Goal: Information Seeking & Learning: Learn about a topic

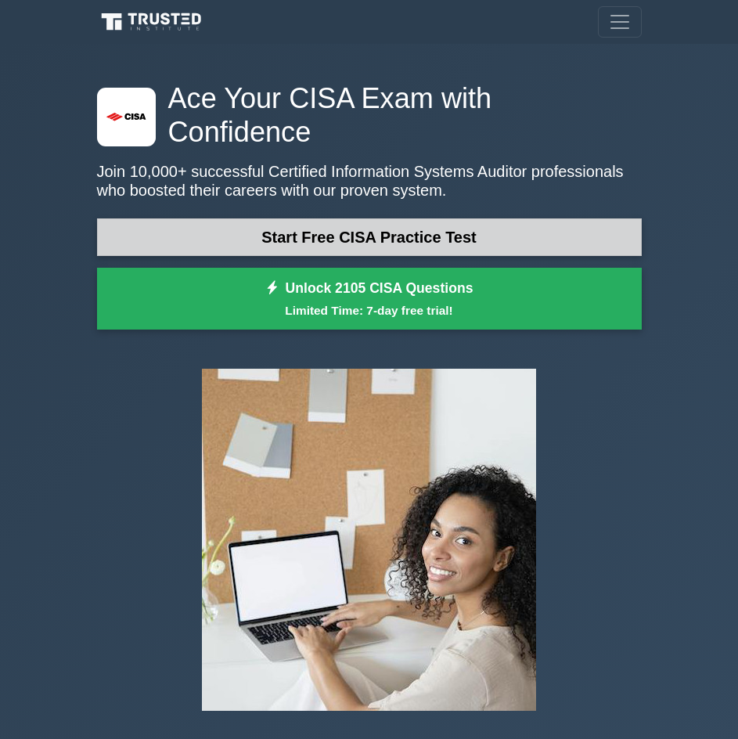
click at [428, 218] on link "Start Free CISA Practice Test" at bounding box center [369, 237] width 545 height 38
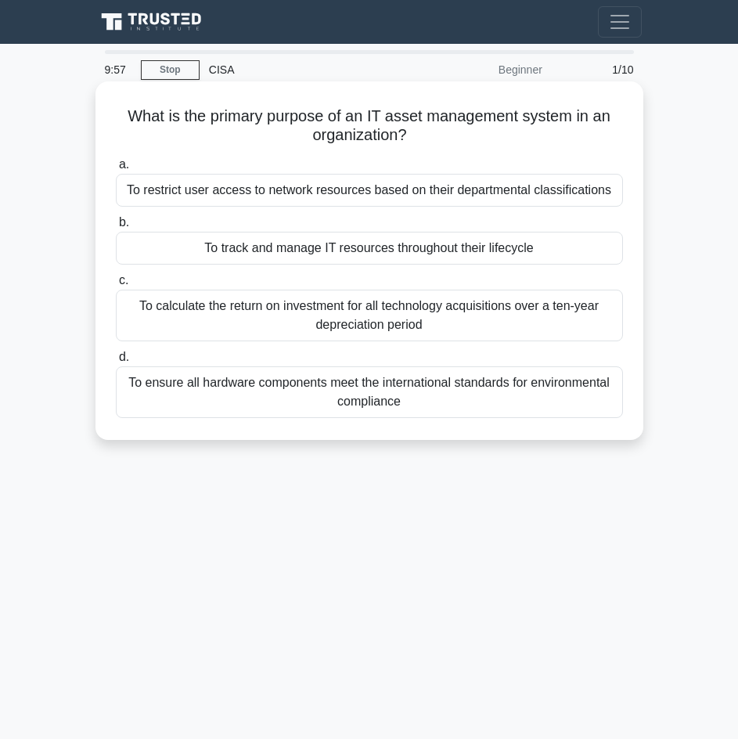
drag, startPoint x: 128, startPoint y: 109, endPoint x: 445, endPoint y: 132, distance: 318.6
click at [445, 132] on h5 "What is the primary purpose of an IT asset management system in an organization…" at bounding box center [369, 125] width 510 height 39
copy h5 "What is the primary purpose of an IT asset management system in an organization?"
click at [514, 398] on div "To ensure all hardware components meet the international standards for environm…" at bounding box center [369, 392] width 507 height 52
click at [116, 362] on input "d. To ensure all hardware components meet the international standards for envir…" at bounding box center [116, 357] width 0 height 10
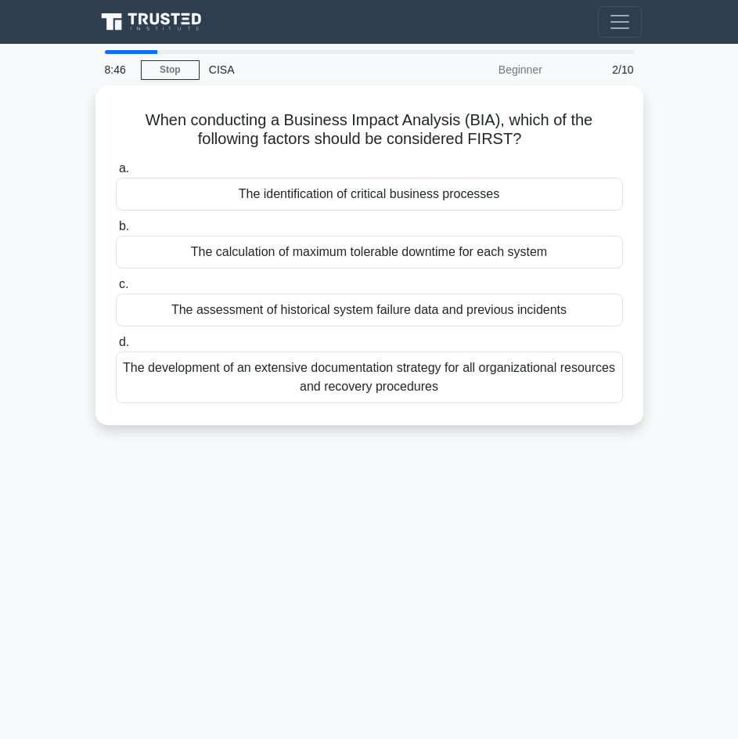
drag, startPoint x: 111, startPoint y: 110, endPoint x: 583, endPoint y: 431, distance: 571.3
click at [583, 431] on div "When conducting a Business Impact Analysis (BIA), which of the following factor…" at bounding box center [370, 264] width 564 height 359
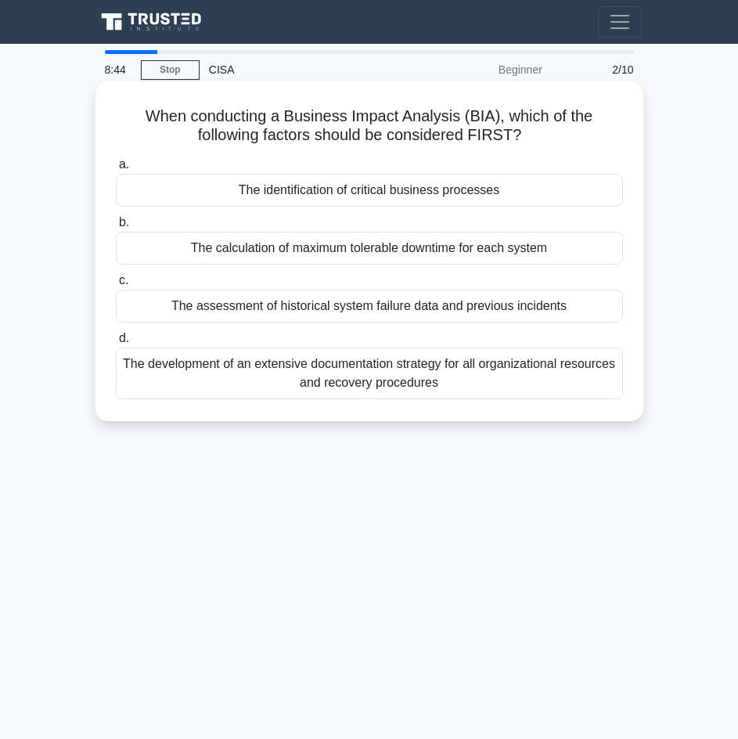
copy div "When conducting a Business Impact Analysis (BIA), which of the following factor…"
click at [350, 193] on div "The identification of critical business processes" at bounding box center [369, 190] width 507 height 33
click at [116, 170] on input "a. The identification of critical business processes" at bounding box center [116, 165] width 0 height 10
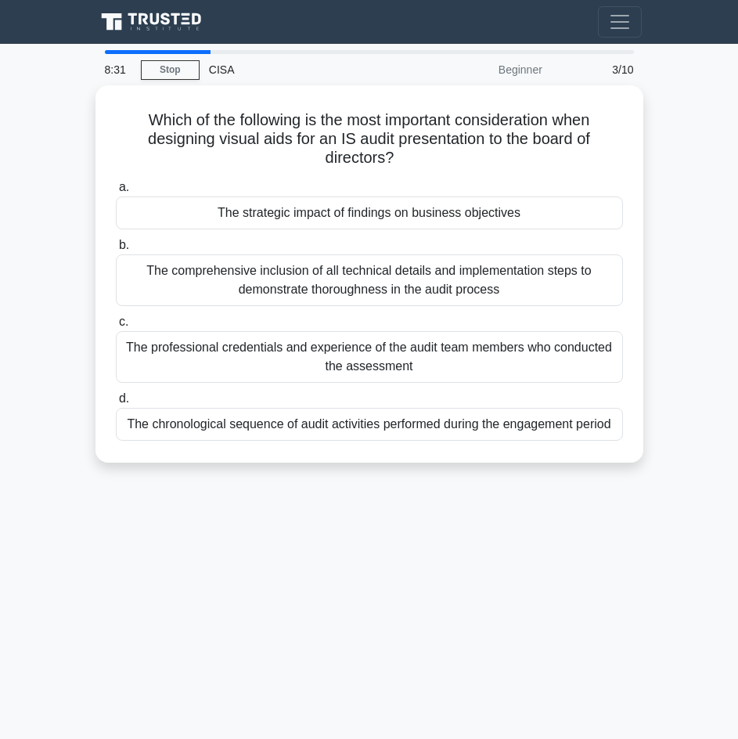
drag, startPoint x: 264, startPoint y: 127, endPoint x: 606, endPoint y: 471, distance: 485.5
click at [606, 471] on div "Which of the following is the most important consideration when designing visua…" at bounding box center [370, 283] width 564 height 396
copy div "Which of the following is the most important consideration when designing visua…"
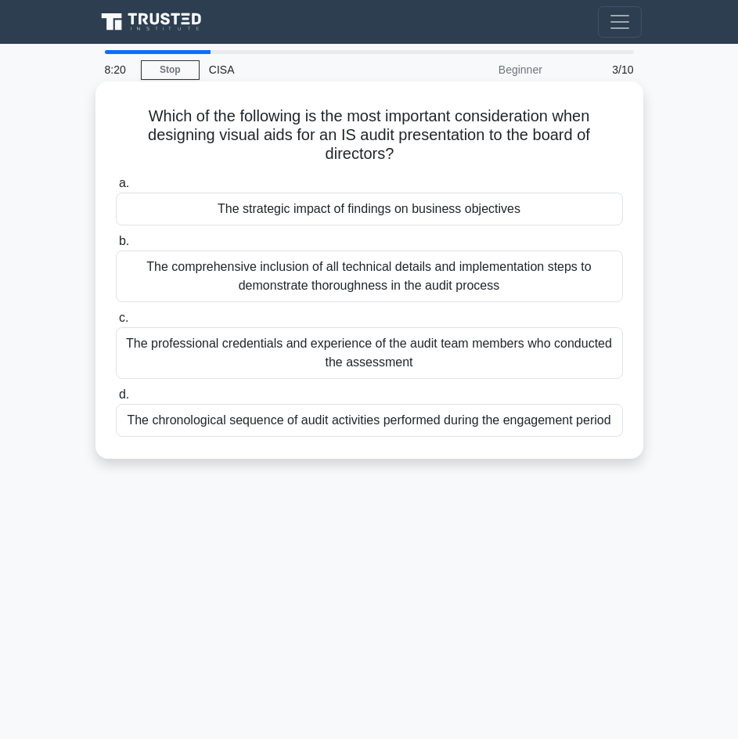
click at [305, 210] on div "The strategic impact of findings on business objectives" at bounding box center [369, 209] width 507 height 33
click at [116, 189] on input "a. The strategic impact of findings on business objectives" at bounding box center [116, 183] width 0 height 10
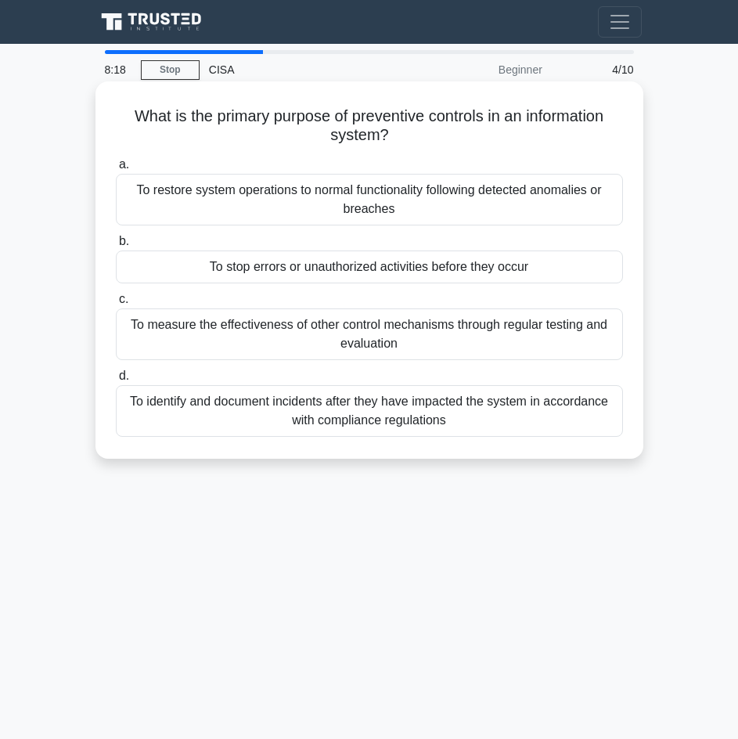
drag, startPoint x: 81, startPoint y: 162, endPoint x: 611, endPoint y: 459, distance: 606.7
click at [611, 459] on main "8:18 Stop CISA Beginner 4/10 What is the primary purpose of preventive controls…" at bounding box center [369, 441] width 738 height 795
copy div "a. To restore system operations to normal functionality following detected anom…"
click at [353, 189] on div "To restore system operations to normal functionality following detected anomali…" at bounding box center [369, 200] width 507 height 52
click at [116, 170] on input "a. To restore system operations to normal functionality following detected anom…" at bounding box center [116, 165] width 0 height 10
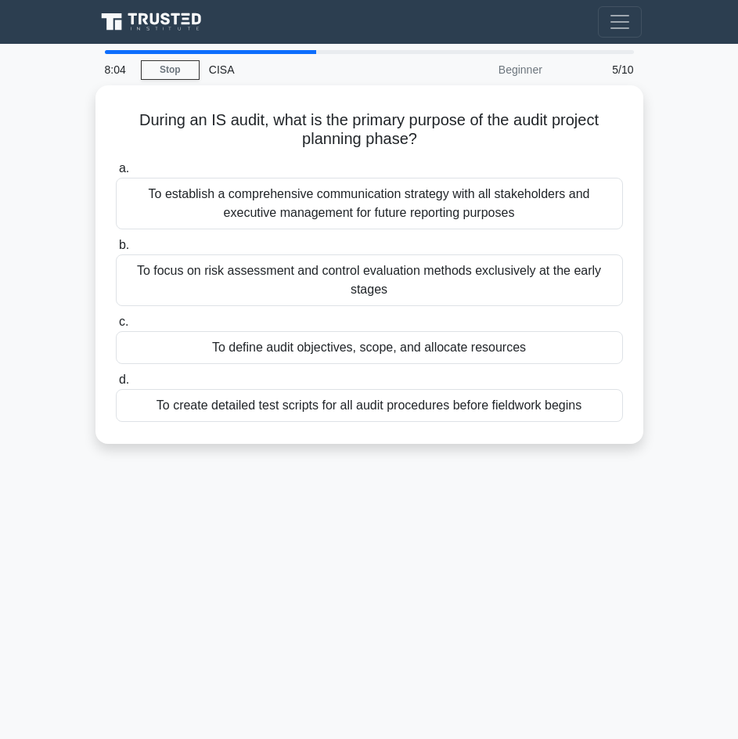
drag, startPoint x: 90, startPoint y: 119, endPoint x: 669, endPoint y: 447, distance: 665.0
click at [669, 447] on main "8:04 Stop CISA Beginner 5/10 During an IS audit, what is the primary purpose of…" at bounding box center [369, 441] width 738 height 795
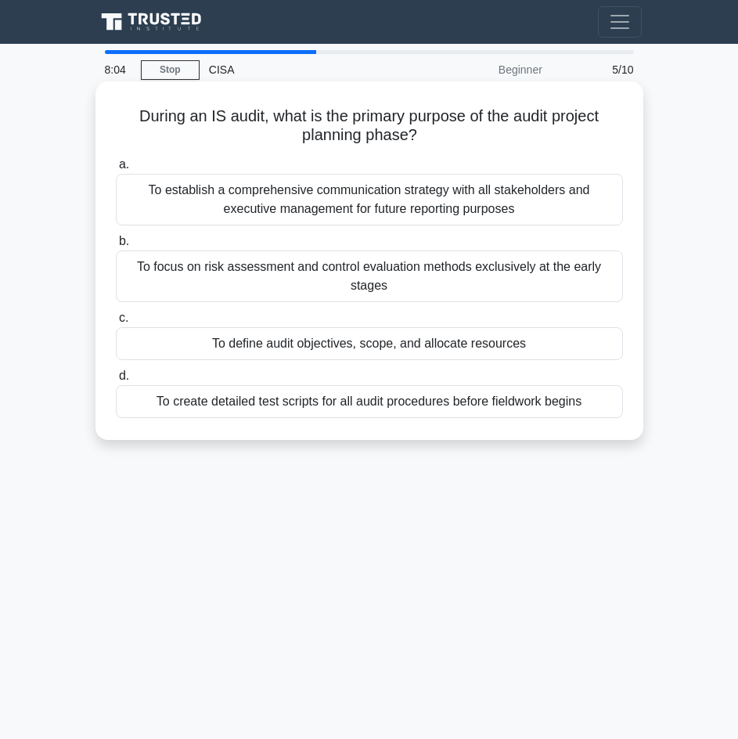
copy div "During an IS audit, what is the primary purpose of the audit project planning p…"
click at [244, 349] on div "To define audit objectives, scope, and allocate resources" at bounding box center [369, 343] width 507 height 33
click at [116, 323] on input "c. To define audit objectives, scope, and allocate resources" at bounding box center [116, 318] width 0 height 10
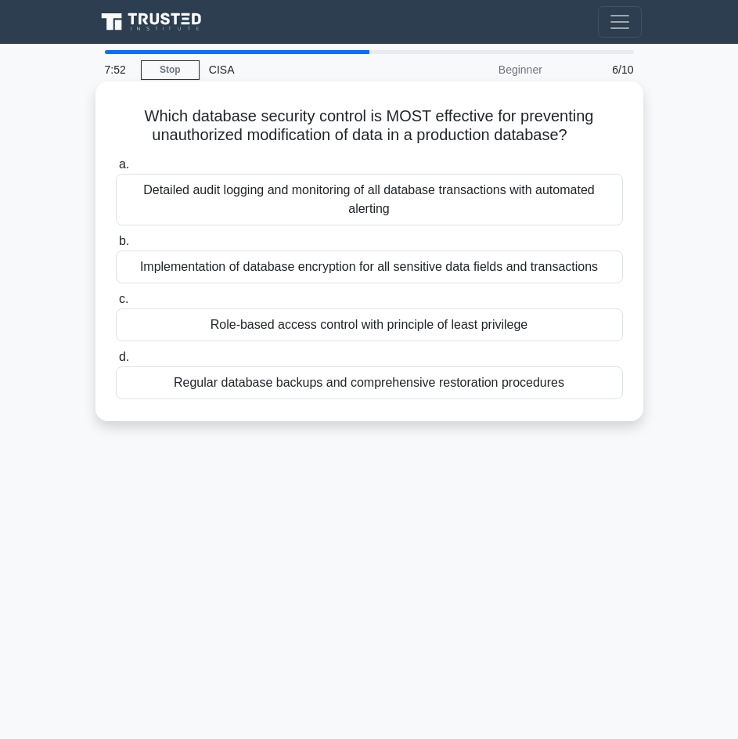
drag, startPoint x: 96, startPoint y: 90, endPoint x: 620, endPoint y: 398, distance: 607.4
click at [654, 410] on main "7:52 Stop CISA Beginner 6/10 Which database security control is MOST effective …" at bounding box center [369, 441] width 738 height 795
copy div "Which database security control is MOST effective for preventing unauthorized m…"
click at [254, 329] on div "Role-based access control with principle of least privilege" at bounding box center [369, 324] width 507 height 33
click at [116, 305] on input "c. Role-based access control with principle of least privilege" at bounding box center [116, 299] width 0 height 10
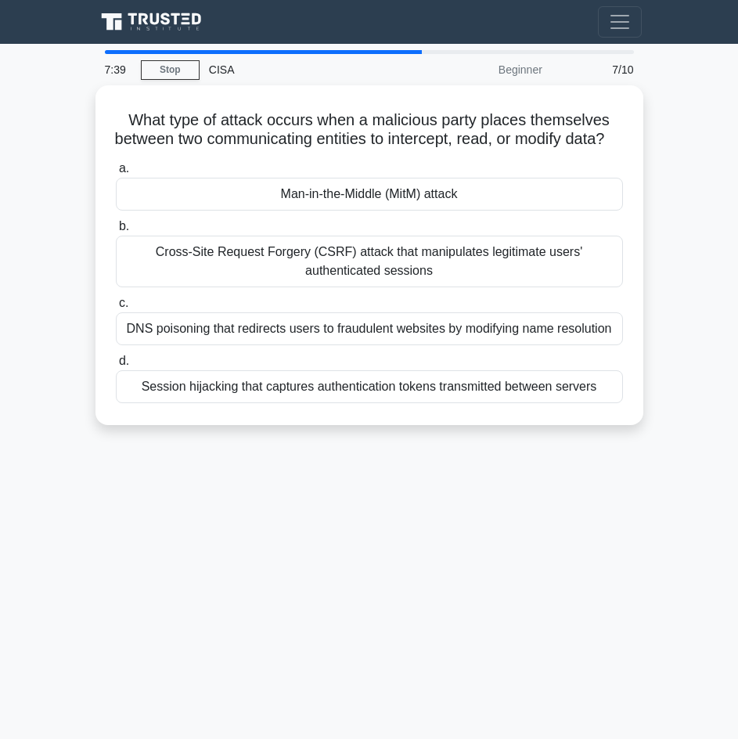
drag, startPoint x: 78, startPoint y: 110, endPoint x: 647, endPoint y: 439, distance: 658.4
click at [647, 439] on main "7:39 Stop CISA Beginner 7/10 What type of attack occurs when a malicious party …" at bounding box center [369, 441] width 738 height 795
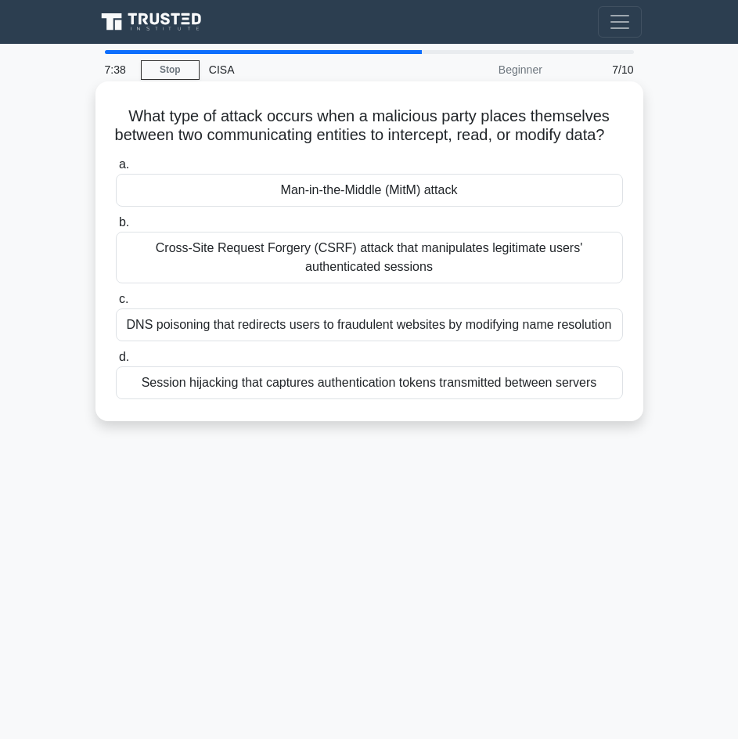
copy div "What type of attack occurs when a malicious party places themselves between two…"
click at [306, 207] on div "Man-in-the-Middle (MitM) attack" at bounding box center [369, 190] width 507 height 33
click at [116, 170] on input "a. Man-in-the-Middle (MitM) attack" at bounding box center [116, 165] width 0 height 10
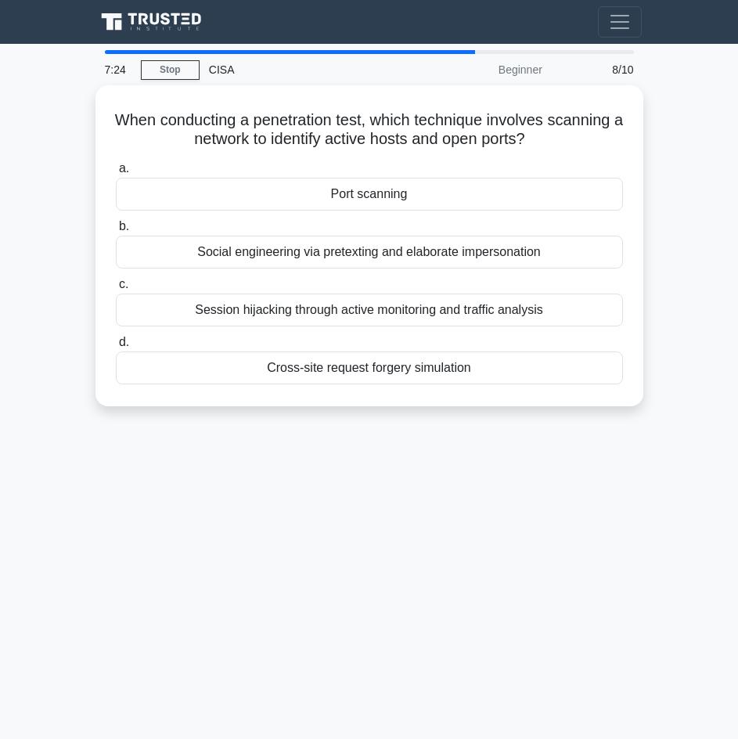
drag, startPoint x: 55, startPoint y: 114, endPoint x: 626, endPoint y: 415, distance: 646.1
click at [626, 415] on main "7:24 Stop CISA Beginner 8/10 When conducting a penetration test, which techniqu…" at bounding box center [369, 441] width 738 height 795
copy div "When conducting a penetration test, which technique involves scanning a network…"
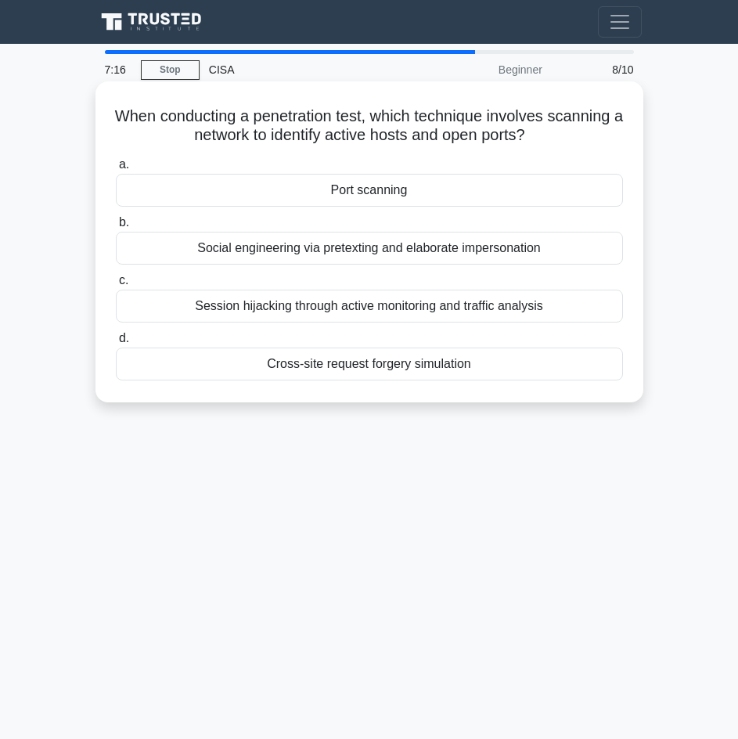
click at [354, 189] on div "Port scanning" at bounding box center [369, 190] width 507 height 33
click at [116, 170] on input "a. Port scanning" at bounding box center [116, 165] width 0 height 10
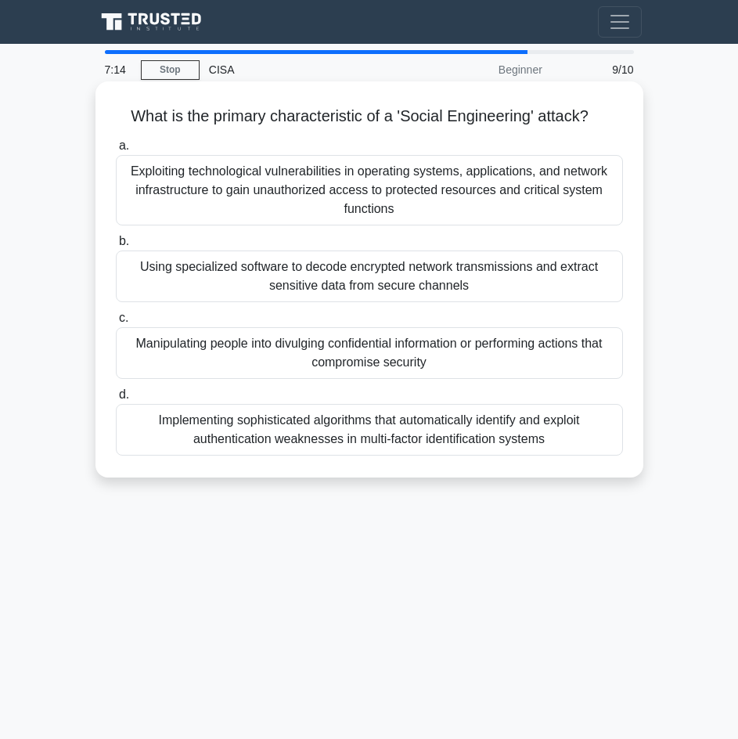
drag, startPoint x: 67, startPoint y: 110, endPoint x: 609, endPoint y: 473, distance: 652.2
click at [609, 473] on main "7:14 Stop CISA Beginner 9/10 What is the primary characteristic of a 'Social En…" at bounding box center [369, 441] width 738 height 795
copy div "What is the primary characteristic of a 'Social Engineering' attack? .spinner_0…"
click at [301, 353] on div "Manipulating people into divulging confidential information or performing actio…" at bounding box center [369, 353] width 507 height 52
click at [116, 323] on input "c. Manipulating people into divulging confidential information or performing ac…" at bounding box center [116, 318] width 0 height 10
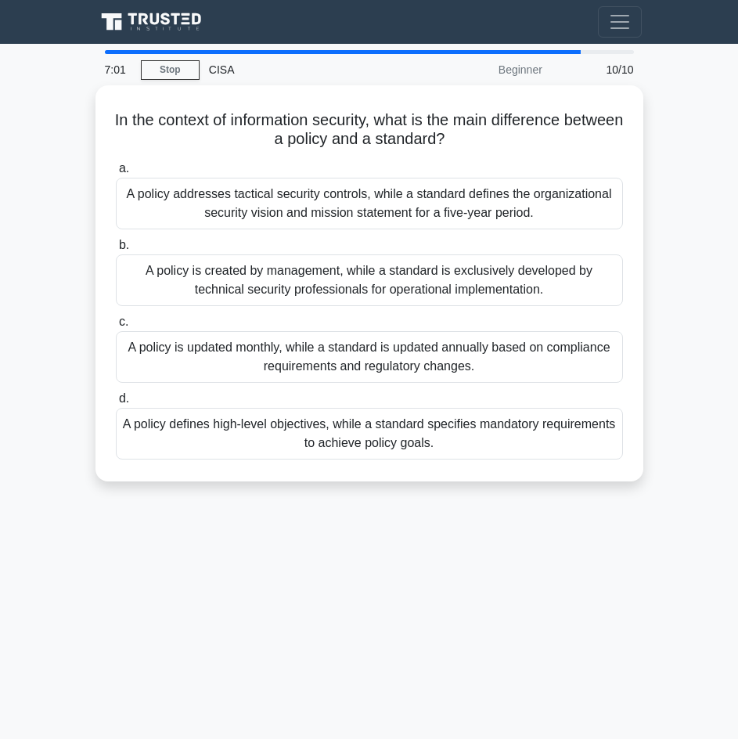
drag, startPoint x: 80, startPoint y: 100, endPoint x: 664, endPoint y: 460, distance: 685.7
click at [673, 475] on main "7:01 Stop CISA Beginner 10/10 In the context of information security, what is t…" at bounding box center [369, 441] width 738 height 795
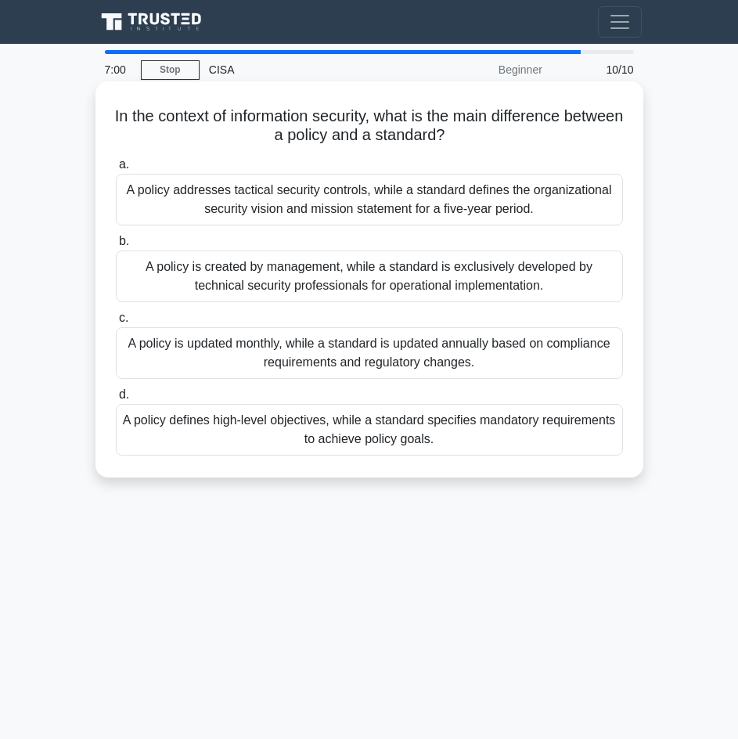
copy div "In the context of information security, what is the main difference between a p…"
click at [213, 278] on div "A policy is created by management, while a standard is exclusively developed by…" at bounding box center [369, 277] width 507 height 52
click at [116, 247] on input "b. A policy is created by management, while a standard is exclusively developed…" at bounding box center [116, 241] width 0 height 10
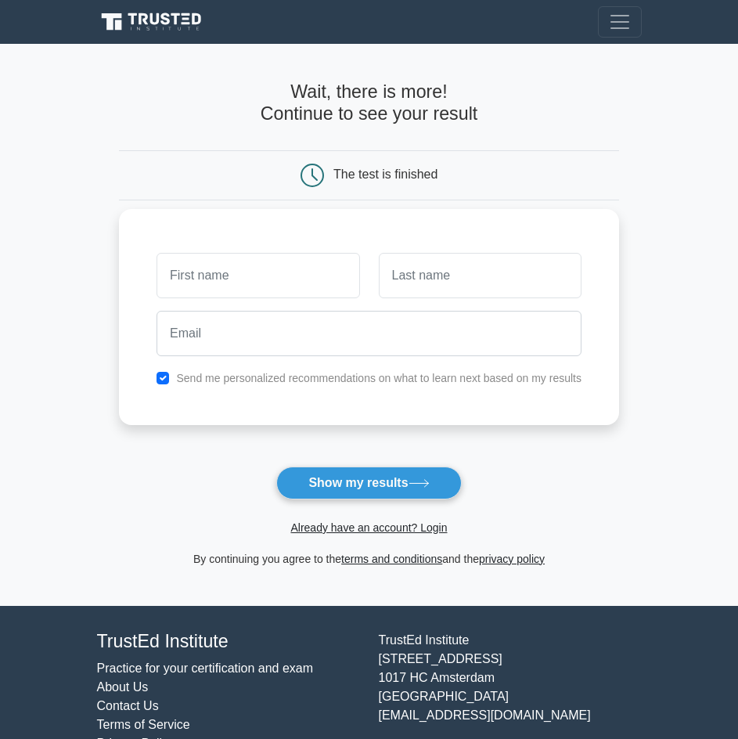
click at [287, 283] on input "text" at bounding box center [258, 275] width 203 height 45
type input "[PERSON_NAME]"
drag, startPoint x: 419, startPoint y: 285, endPoint x: 433, endPoint y: 292, distance: 15.8
click at [419, 285] on input "text" at bounding box center [480, 275] width 203 height 45
type input "Rafi"
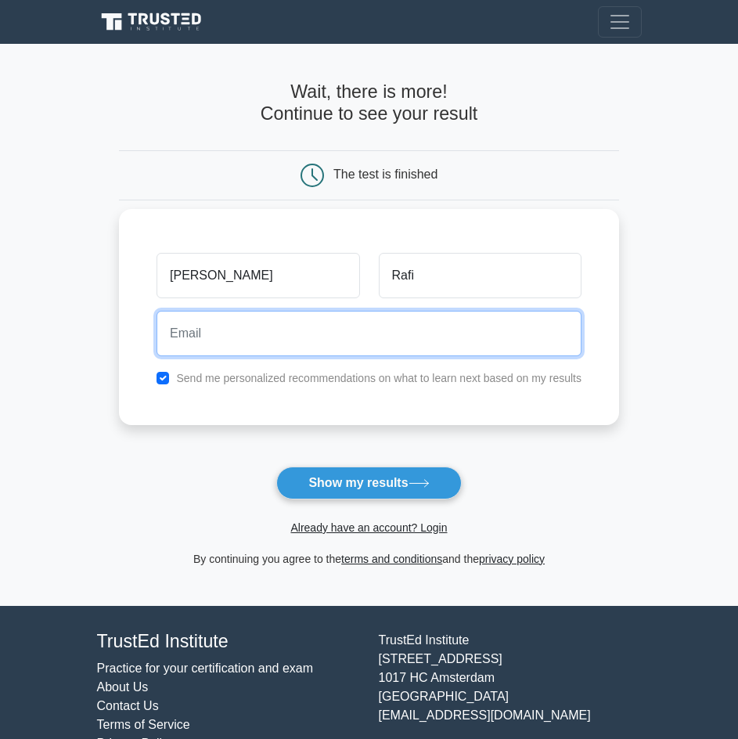
click at [341, 335] on input "email" at bounding box center [369, 333] width 425 height 45
type input "hossainrafi5657@gmail.com"
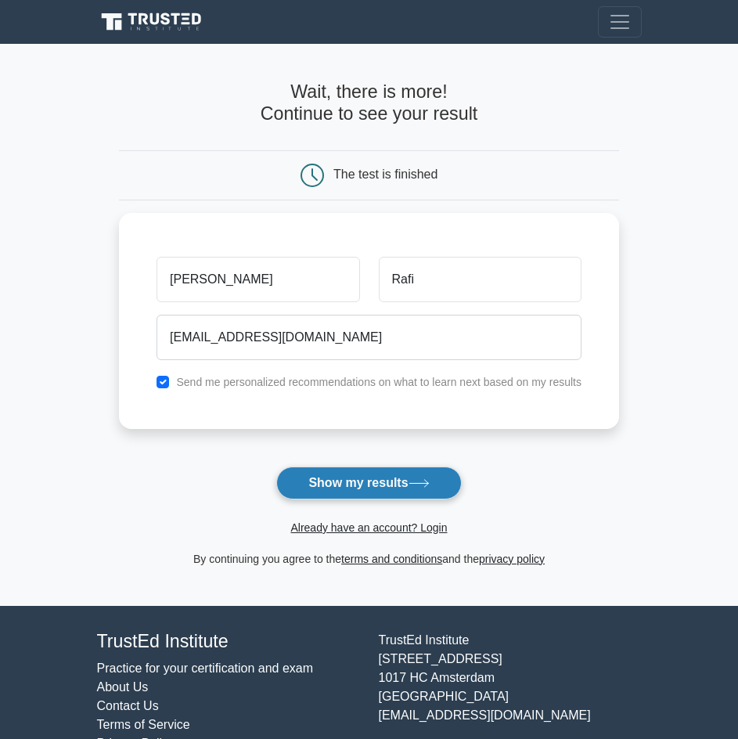
click at [369, 481] on button "Show my results" at bounding box center [368, 483] width 185 height 33
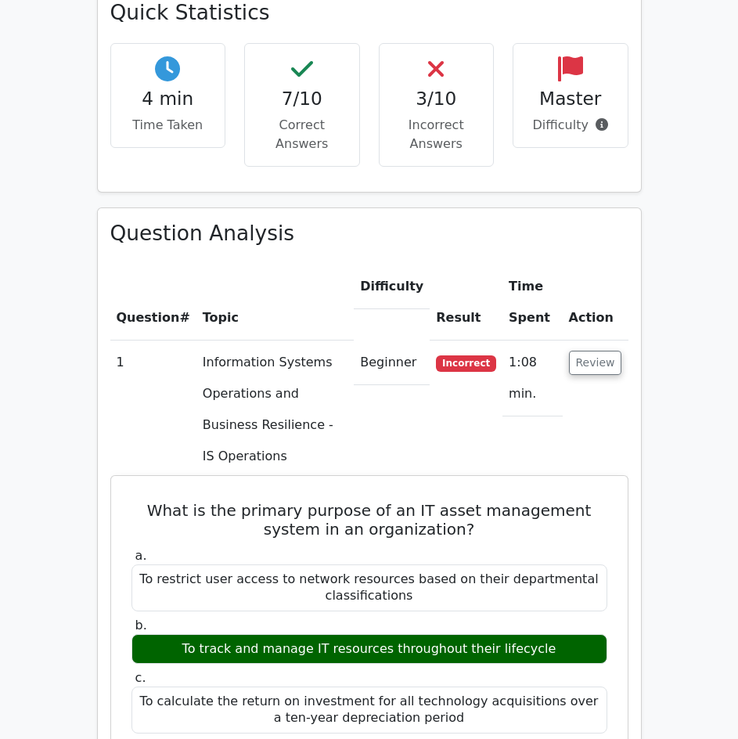
scroll to position [1174, 0]
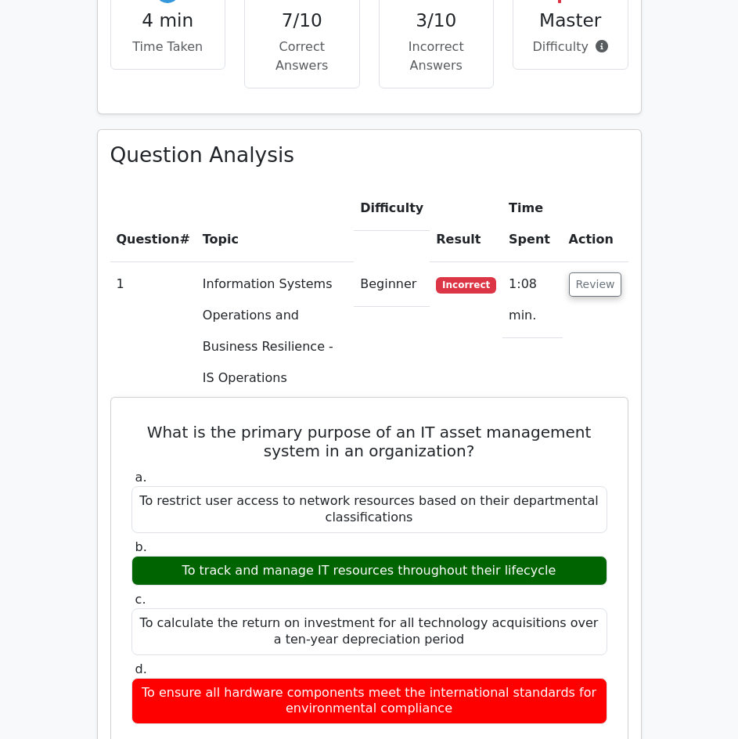
click at [328, 556] on div "To track and manage IT resources throughout their lifecycle" at bounding box center [370, 571] width 476 height 31
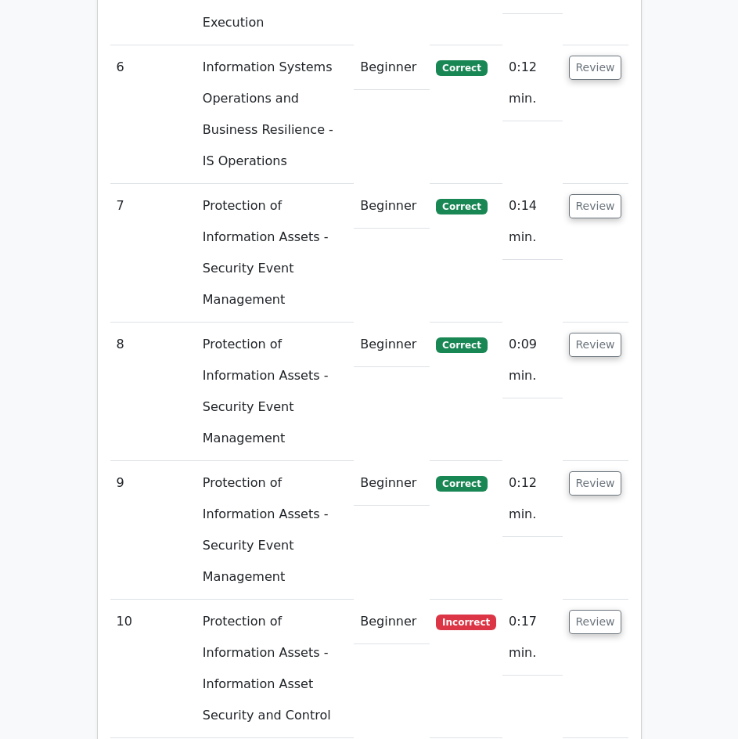
scroll to position [2981, 0]
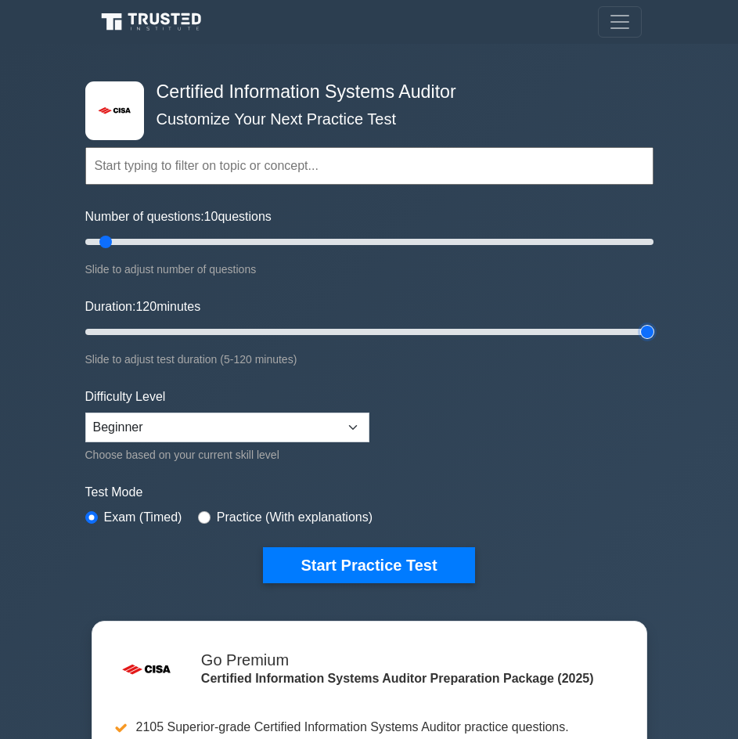
drag, startPoint x: 118, startPoint y: 326, endPoint x: 810, endPoint y: 348, distance: 692.4
type input "120"
click at [654, 341] on input "Duration: 120 minutes" at bounding box center [369, 332] width 568 height 19
drag, startPoint x: 106, startPoint y: 243, endPoint x: 642, endPoint y: 266, distance: 536.8
type input "200"
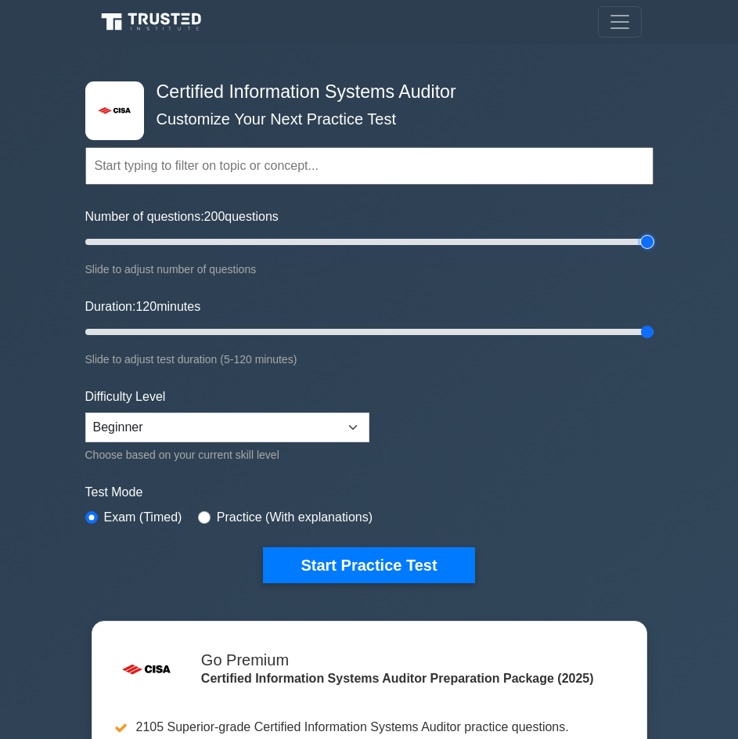
click at [654, 251] on input "Number of questions: 200 questions" at bounding box center [369, 242] width 568 height 19
type input "25"
click at [182, 330] on input "Duration: 25 minutes" at bounding box center [369, 332] width 568 height 19
drag, startPoint x: 589, startPoint y: 243, endPoint x: 345, endPoint y: 243, distance: 243.5
type input "95"
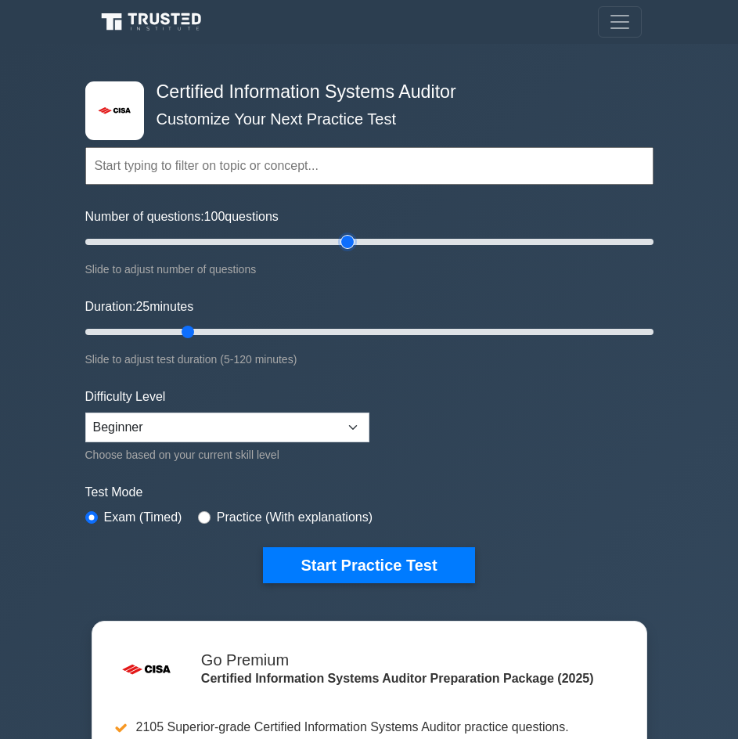
click at [345, 243] on input "Number of questions: 100 questions" at bounding box center [369, 242] width 568 height 19
drag, startPoint x: 187, startPoint y: 328, endPoint x: 215, endPoint y: 330, distance: 28.3
type input "30"
click at [215, 330] on input "Duration: 30 minutes" at bounding box center [369, 332] width 568 height 19
drag, startPoint x: 346, startPoint y: 240, endPoint x: 391, endPoint y: 240, distance: 44.6
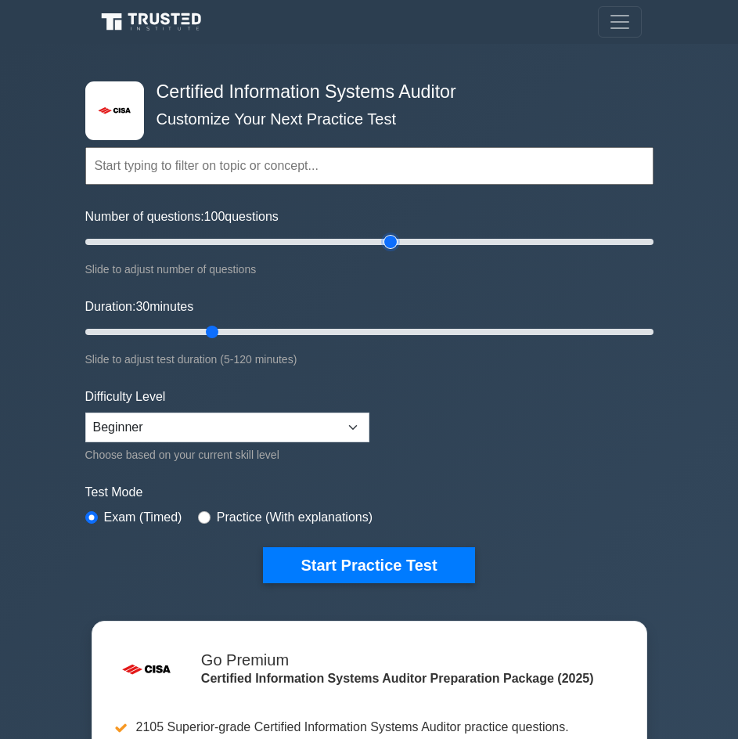
type input "110"
click at [391, 240] on input "Number of questions: 100 questions" at bounding box center [369, 242] width 568 height 19
click at [266, 416] on select "Beginner Intermediate Expert" at bounding box center [227, 428] width 284 height 30
select select "expert"
click at [85, 413] on select "Beginner Intermediate Expert" at bounding box center [227, 428] width 284 height 30
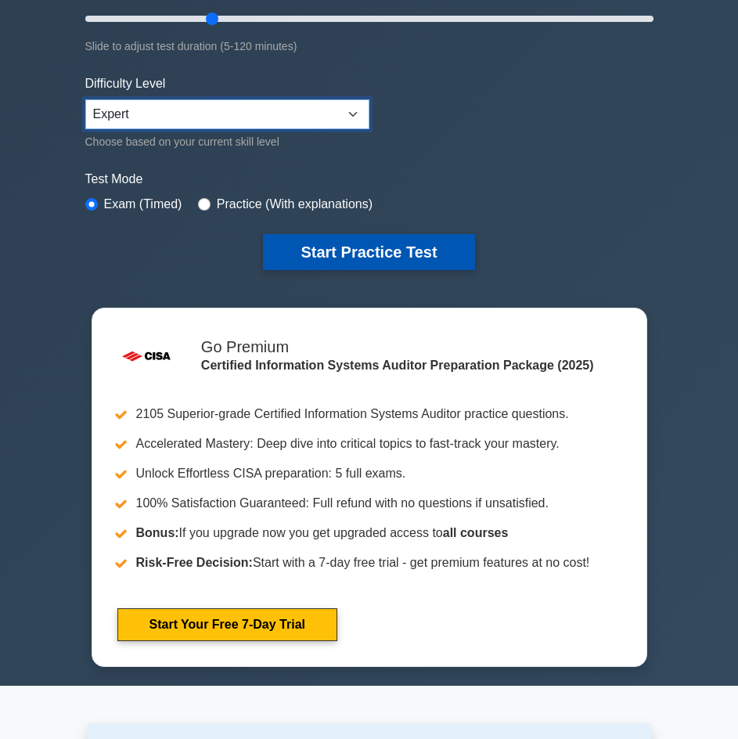
scroll to position [470, 0]
